Goal: Task Accomplishment & Management: Manage account settings

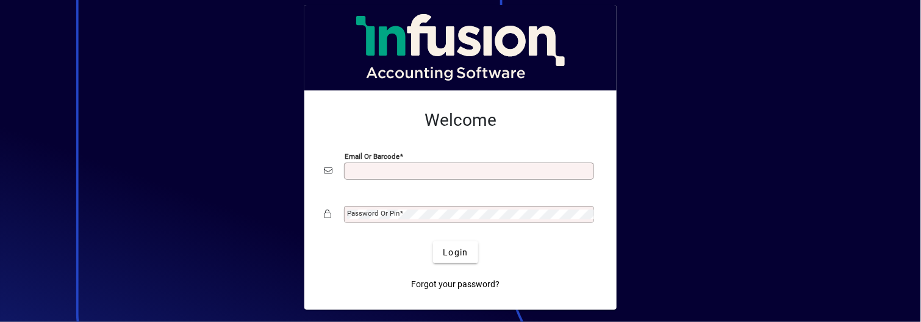
click at [381, 170] on input "Email or Barcode" at bounding box center [470, 171] width 247 height 10
type input "**********"
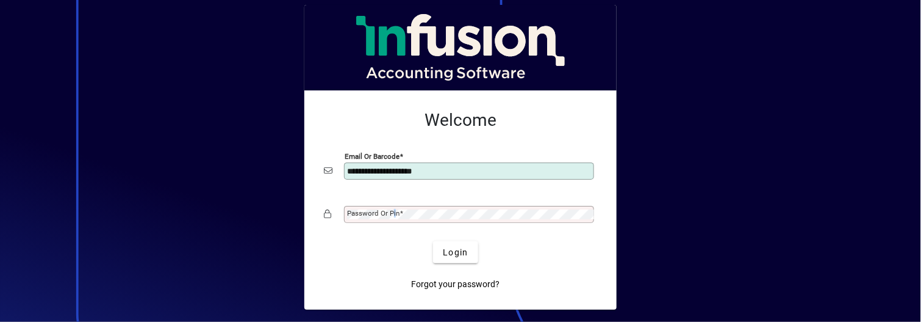
click at [394, 214] on mat-label "Password or Pin" at bounding box center [373, 213] width 52 height 9
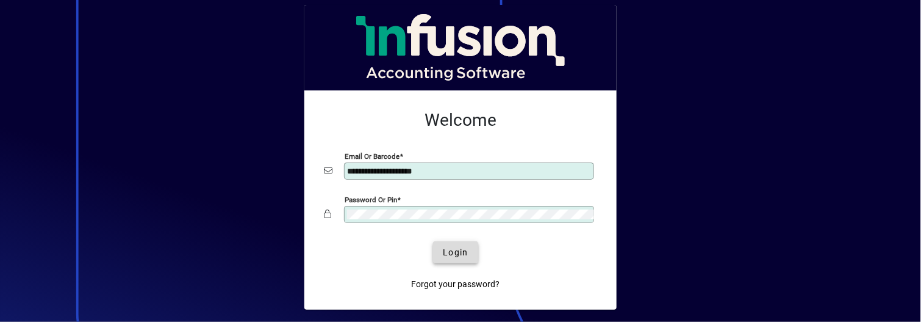
click at [447, 250] on span "Login" at bounding box center [455, 252] width 25 height 13
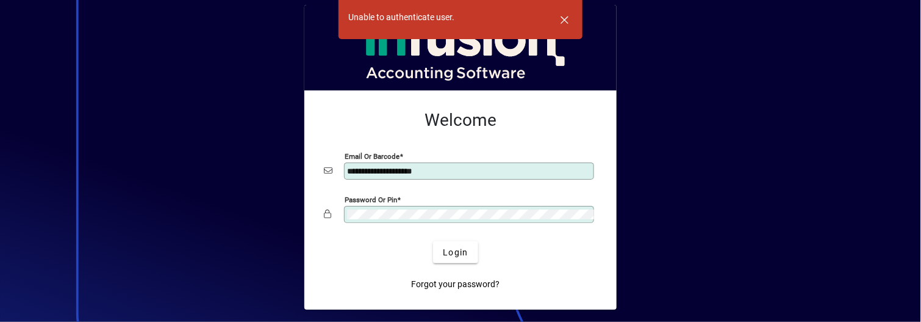
click at [331, 211] on div "Password or Pin" at bounding box center [460, 214] width 273 height 23
click at [462, 250] on span "Login" at bounding box center [455, 252] width 25 height 13
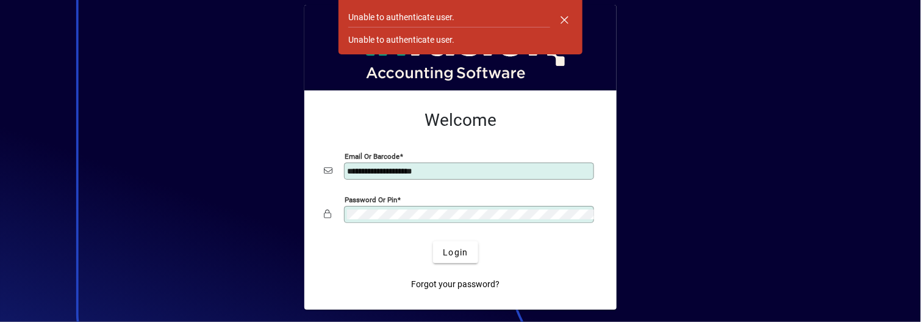
click at [741, 167] on div at bounding box center [460, 161] width 921 height 322
